Goal: Information Seeking & Learning: Learn about a topic

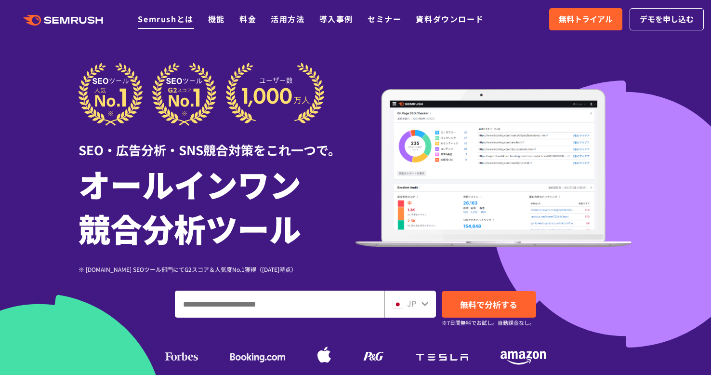
click at [170, 19] on link "Semrushとは" at bounding box center [165, 19] width 55 height 12
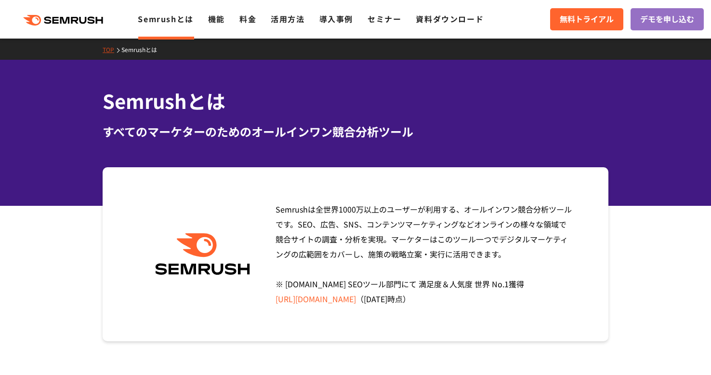
click at [517, 303] on div "Semrushは全世界[DATE]万以上のユーザーが利用する、オールインワン競合分析ツールです。SEO、広告、SNS、コンテンツマーケティングなどオンラインの…" at bounding box center [421, 254] width 306 height 105
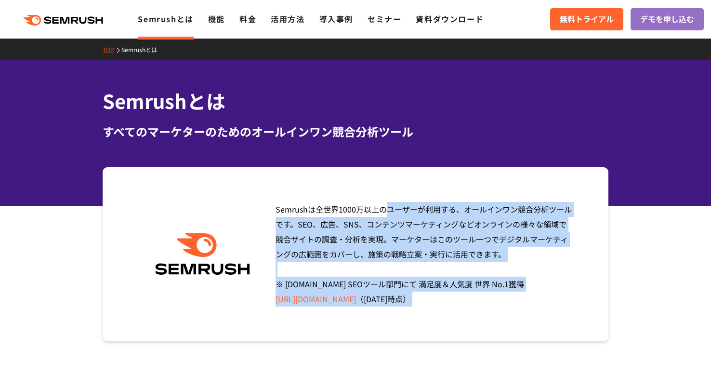
drag, startPoint x: 510, startPoint y: 300, endPoint x: 271, endPoint y: 208, distance: 255.7
click at [271, 208] on div "Semrushは全世界[DATE]万以上のユーザーが利用する、オールインワン競合分析ツールです。SEO、広告、SNS、コンテンツマーケティングなどオンラインの…" at bounding box center [421, 254] width 306 height 105
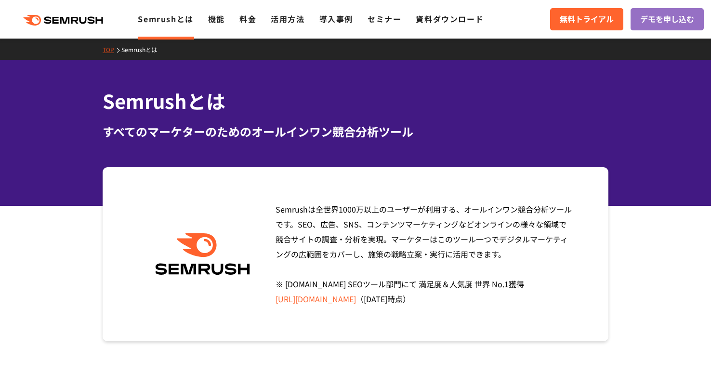
click at [199, 243] on img at bounding box center [202, 254] width 105 height 42
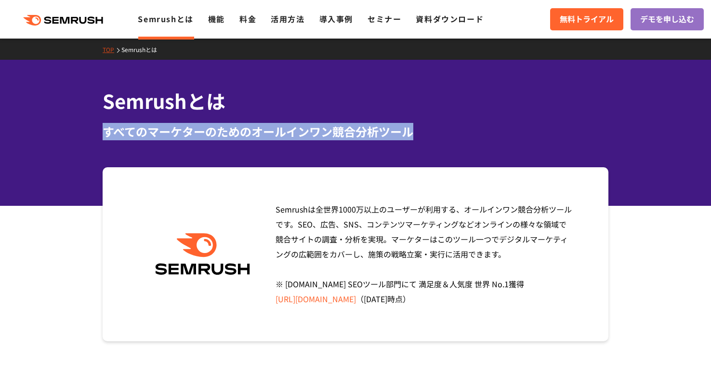
drag, startPoint x: 96, startPoint y: 132, endPoint x: 447, endPoint y: 130, distance: 350.8
click at [447, 130] on div "Semrushとは すべてのマーケターのためのオールインワン競合分析ツール" at bounding box center [355, 113] width 525 height 53
click at [447, 130] on div "すべてのマーケターのためのオールインワン競合分析ツール" at bounding box center [356, 131] width 506 height 17
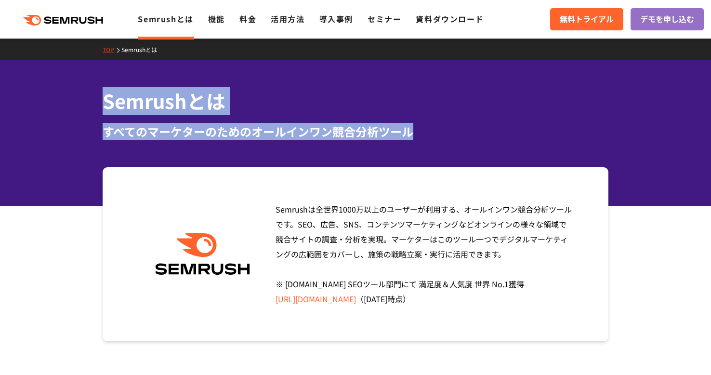
drag, startPoint x: 416, startPoint y: 130, endPoint x: 98, endPoint y: 95, distance: 319.4
click at [98, 95] on div "Semrushとは すべてのマーケターのためのオールインワン競合分析ツール" at bounding box center [355, 113] width 525 height 53
drag, startPoint x: 97, startPoint y: 97, endPoint x: 425, endPoint y: 147, distance: 331.5
click at [425, 147] on div "Semrushとは すべてのマーケターのためのオールインワン競合分析ツール" at bounding box center [355, 133] width 711 height 146
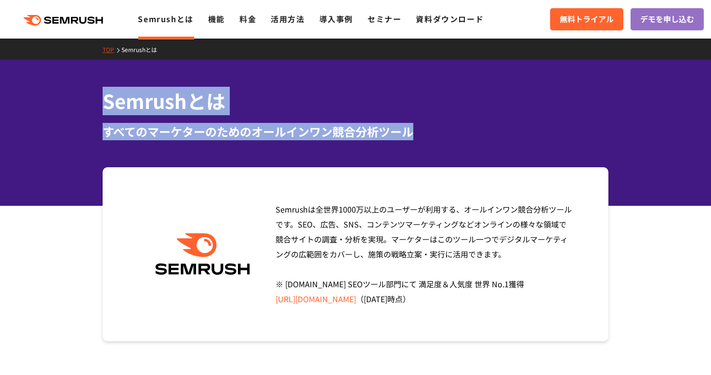
click at [425, 147] on div "Semrushとは すべてのマーケターのためのオールインワン競合分析ツール" at bounding box center [355, 133] width 711 height 146
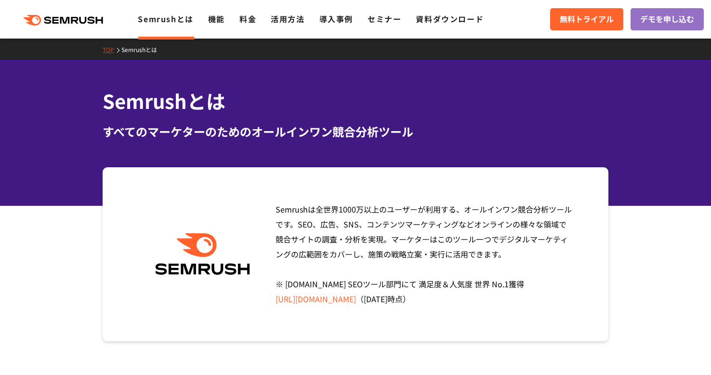
click at [72, 19] on icon at bounding box center [75, 20] width 7 height 7
